Goal: Task Accomplishment & Management: Use online tool/utility

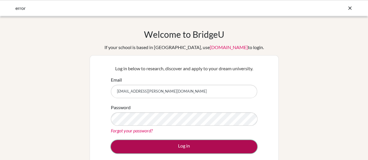
click at [187, 149] on button "Log in" at bounding box center [184, 146] width 146 height 13
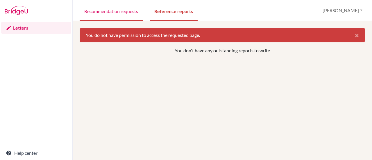
click at [110, 7] on link "Recommendation requests" at bounding box center [111, 11] width 63 height 20
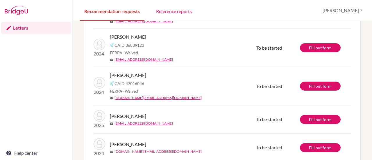
scroll to position [155, 0]
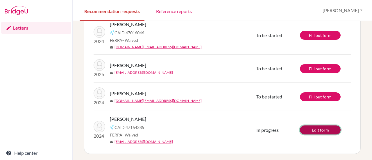
click at [311, 129] on link "Edit form" at bounding box center [320, 130] width 41 height 9
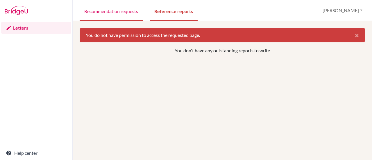
drag, startPoint x: 0, startPoint y: 0, endPoint x: 107, endPoint y: 14, distance: 107.6
click at [107, 14] on link "Recommendation requests" at bounding box center [111, 11] width 63 height 20
